Goal: Information Seeking & Learning: Learn about a topic

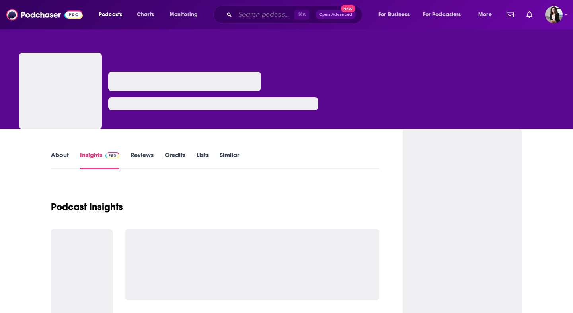
click at [253, 17] on input "Search podcasts, credits, & more..." at bounding box center [264, 14] width 59 height 13
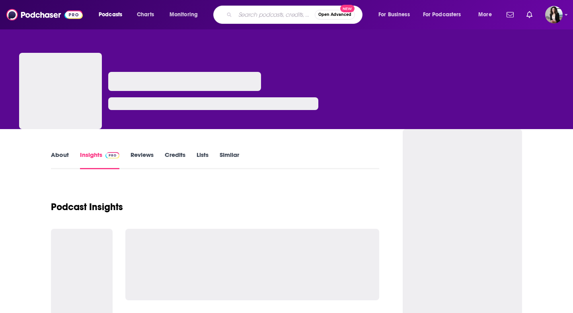
paste input "Stetzer ChurchLeaders Podcast https://churchleaders.com/category/podcast"
type input "Stetzer ChurchLeaders Podcast https://churchleaders.com/category/podcast"
type input "stezter"
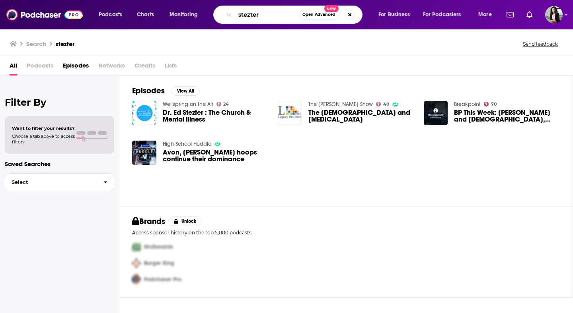
click at [269, 14] on input "stezter" at bounding box center [267, 14] width 64 height 13
type input "churchleader"
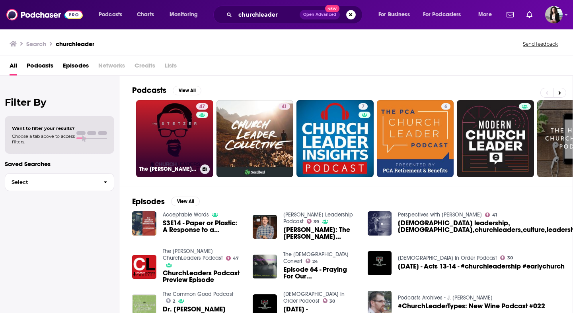
click at [171, 136] on link "47 The Stetzer ChurchLeaders Podcast" at bounding box center [174, 138] width 77 height 77
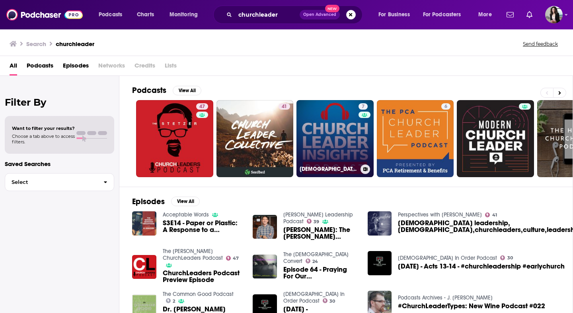
click at [316, 132] on link "7 Church Leader Insights Podcast" at bounding box center [334, 138] width 77 height 77
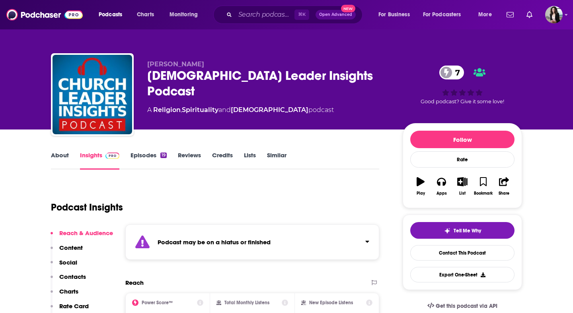
scroll to position [65, 0]
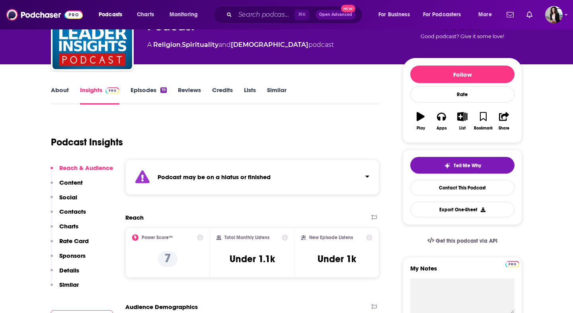
click at [148, 90] on link "Episodes 19" at bounding box center [148, 95] width 36 height 18
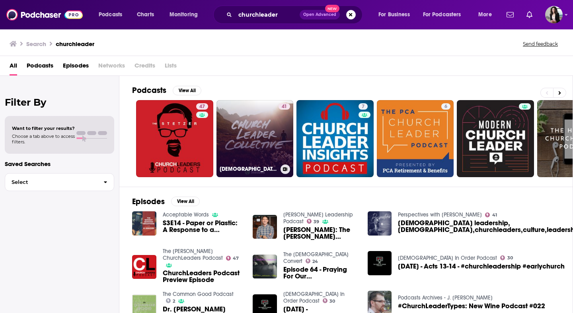
click at [262, 143] on link "41 Church Leader Collective" at bounding box center [254, 138] width 77 height 77
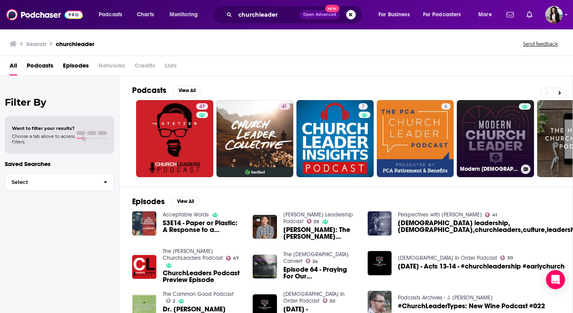
click at [491, 125] on link "Modern Church Leader" at bounding box center [495, 138] width 77 height 77
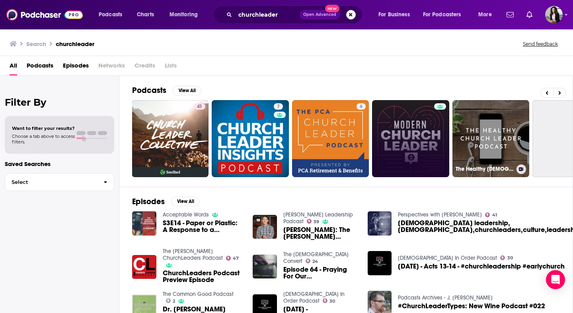
scroll to position [0, 99]
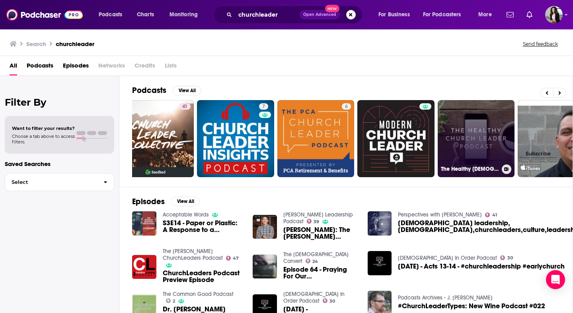
click at [478, 159] on link "The Healthy Church Leader" at bounding box center [475, 138] width 77 height 77
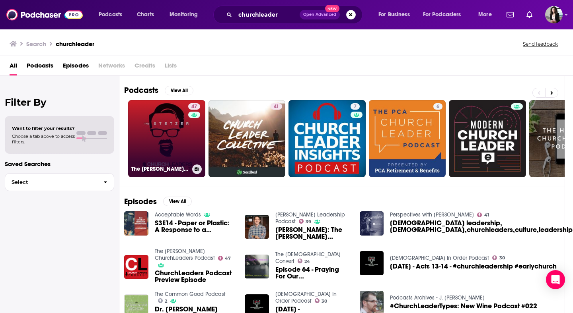
click at [150, 144] on link "47 The Stetzer ChurchLeaders Podcast" at bounding box center [166, 138] width 77 height 77
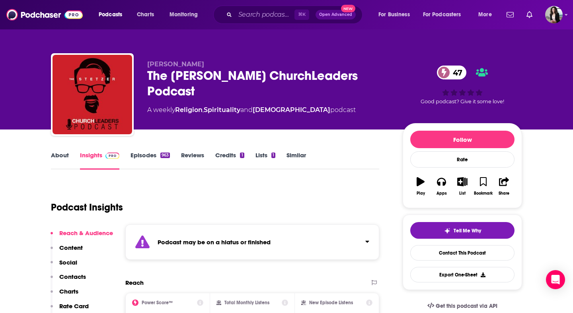
click at [144, 155] on link "Episodes 963" at bounding box center [149, 161] width 39 height 18
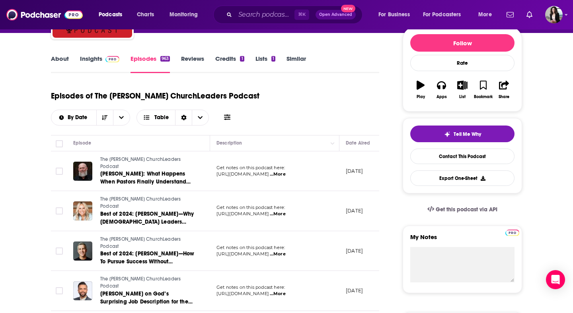
click at [105, 64] on link "Insights" at bounding box center [99, 64] width 39 height 18
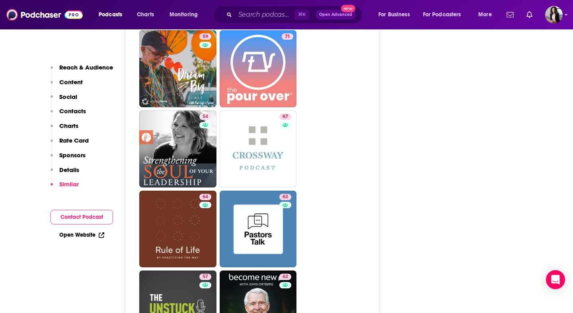
scroll to position [2121, 0]
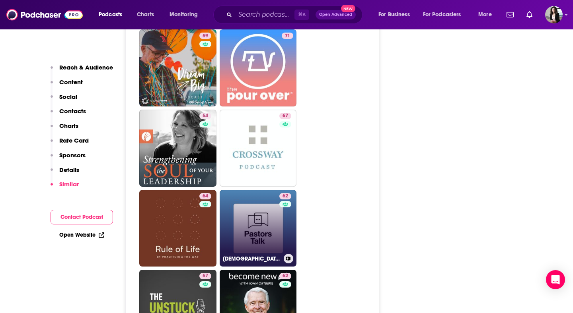
click at [272, 190] on link "62 Pastors Talk - A podcast by 9Marks" at bounding box center [258, 228] width 77 height 77
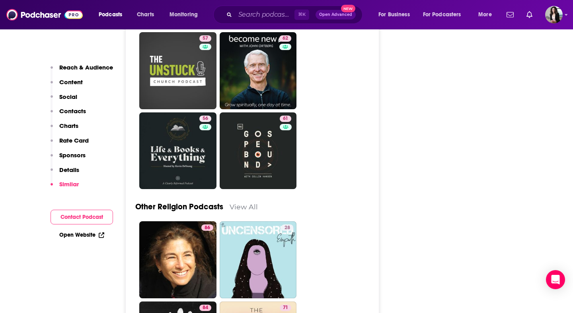
scroll to position [2367, 0]
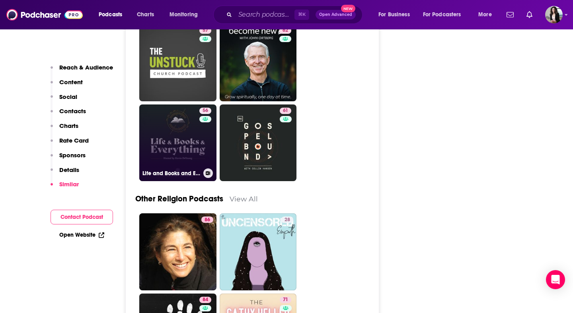
click at [186, 105] on link "56 Life and Books and Everything" at bounding box center [177, 143] width 77 height 77
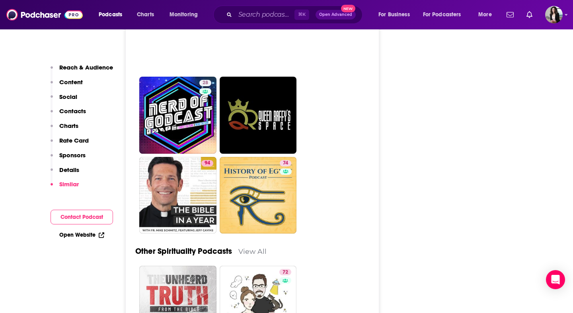
scroll to position [3064, 0]
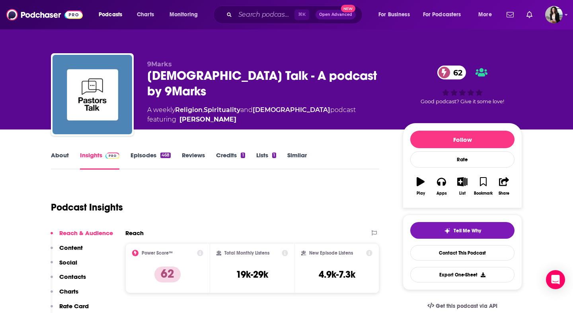
click at [132, 159] on link "Episodes 468" at bounding box center [150, 161] width 40 height 18
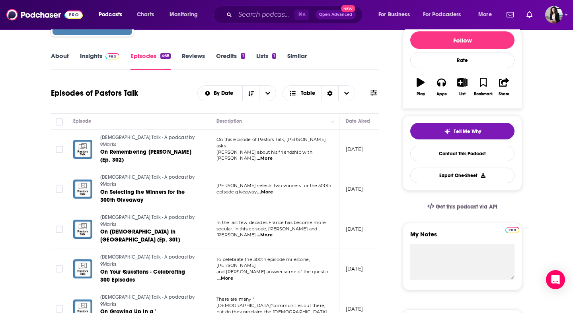
scroll to position [68, 0]
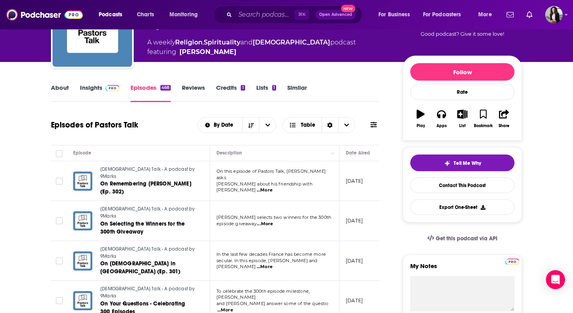
click at [60, 87] on link "About" at bounding box center [60, 93] width 18 height 18
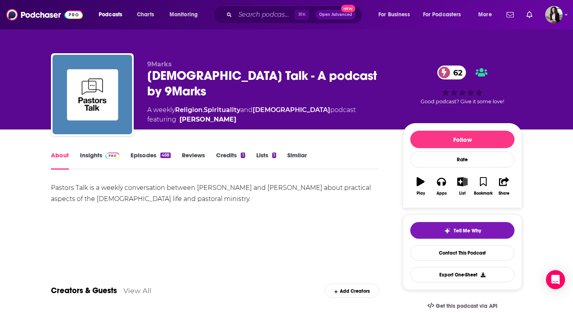
click at [105, 163] on link "Insights" at bounding box center [99, 161] width 39 height 18
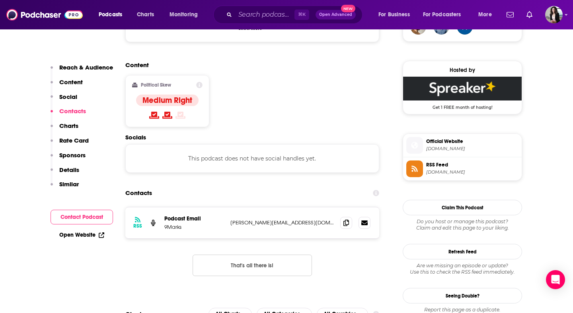
scroll to position [614, 0]
click at [344, 219] on icon at bounding box center [346, 222] width 6 height 6
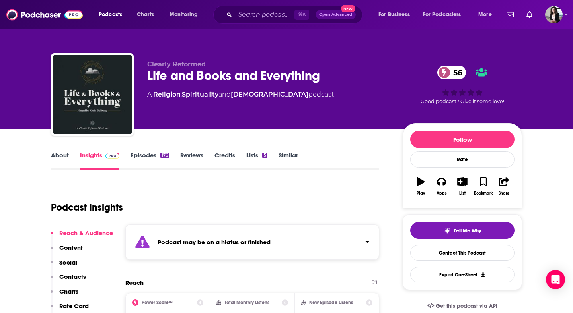
click at [147, 160] on link "Episodes 176" at bounding box center [149, 161] width 39 height 18
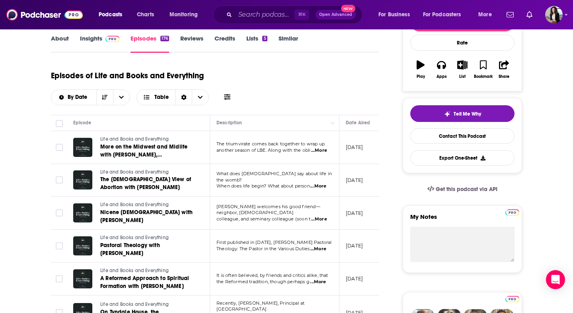
scroll to position [83, 0]
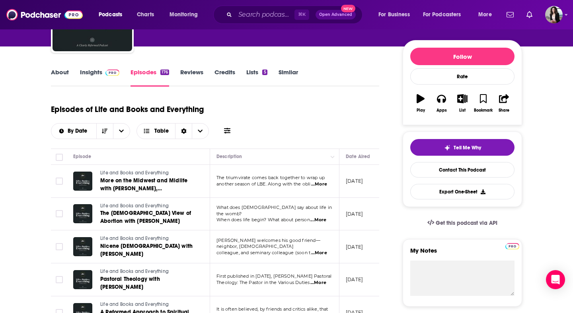
click at [108, 80] on link "Insights" at bounding box center [99, 77] width 39 height 18
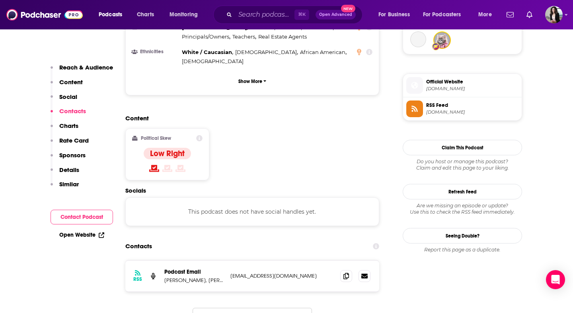
scroll to position [736, 0]
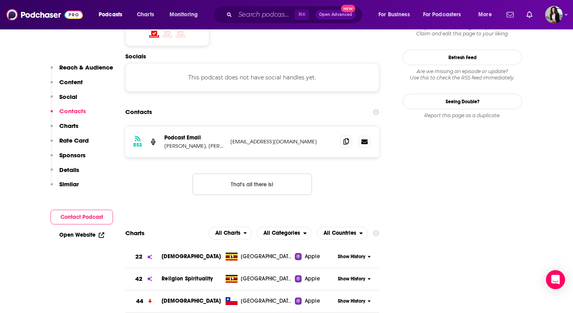
click at [348, 136] on span at bounding box center [346, 142] width 12 height 12
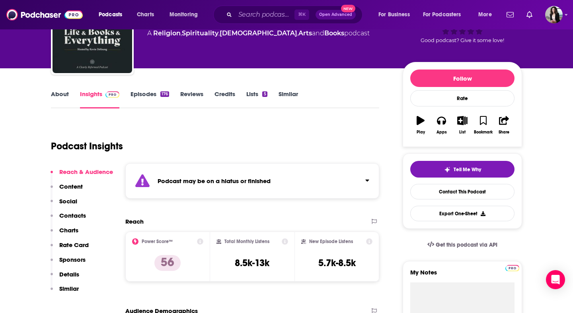
scroll to position [0, 0]
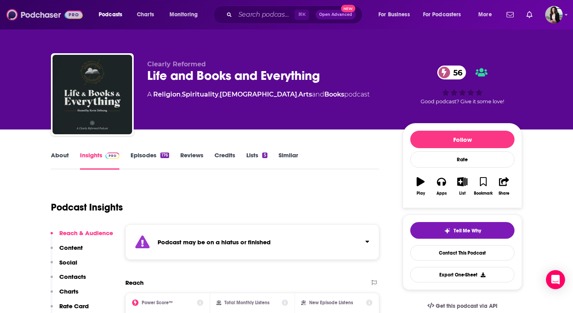
click at [38, 17] on img at bounding box center [44, 14] width 76 height 15
